Goal: Book appointment/travel/reservation

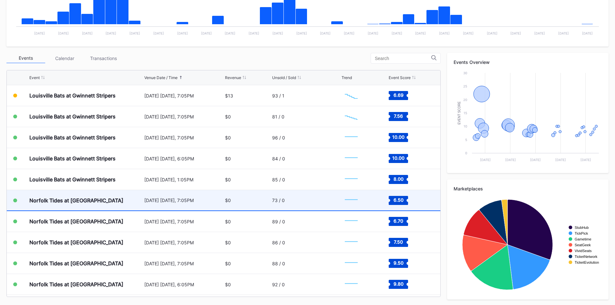
scroll to position [183, 0]
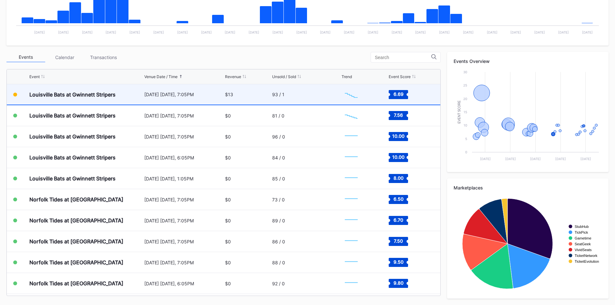
click at [209, 92] on div "[DATE] [DATE], 7:05PM" at bounding box center [183, 94] width 79 height 5
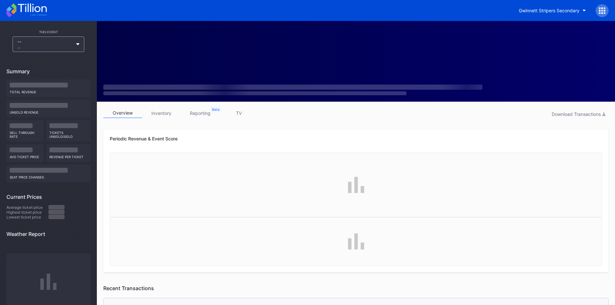
click at [209, 92] on div at bounding box center [254, 93] width 303 height 4
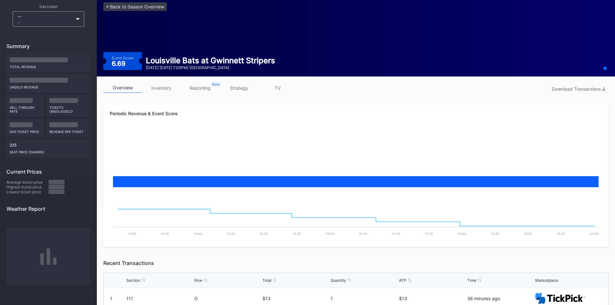
scroll to position [52, 0]
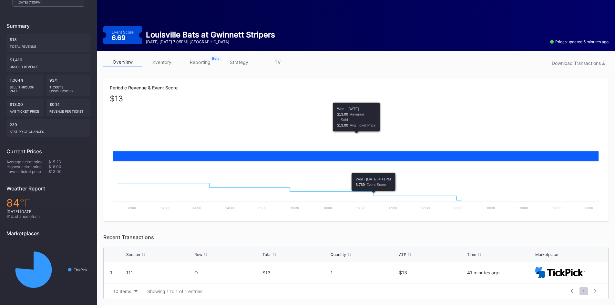
scroll to position [52, 0]
